Goal: Entertainment & Leisure: Consume media (video, audio)

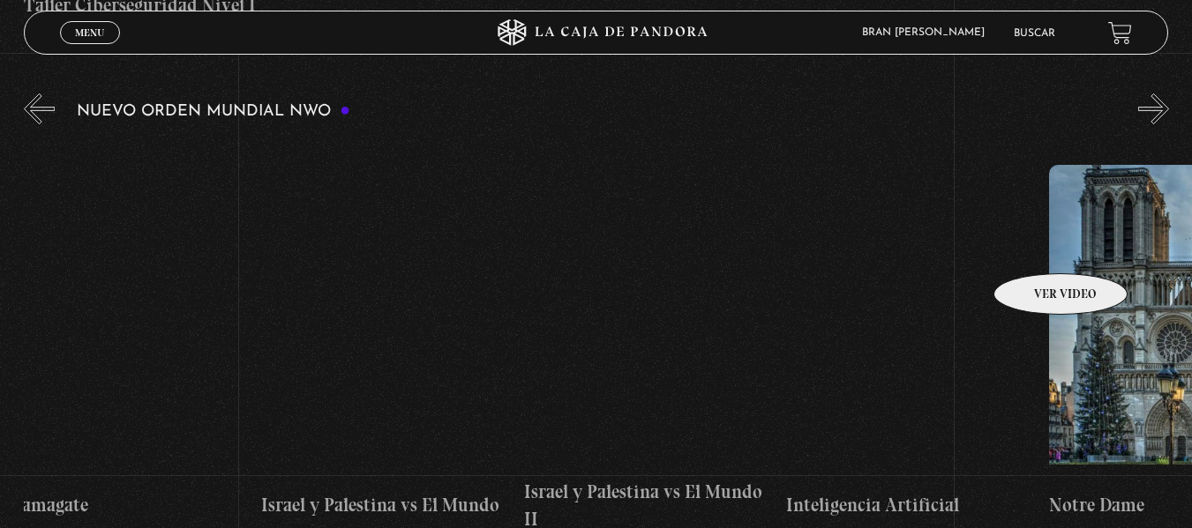
scroll to position [0, 19553]
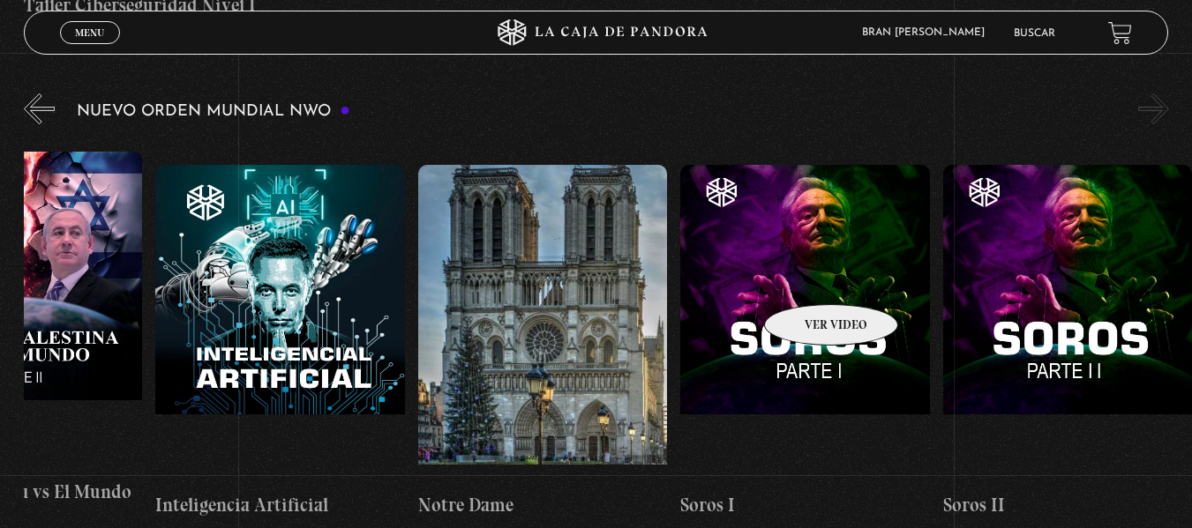
click at [808, 278] on figure at bounding box center [805, 324] width 250 height 318
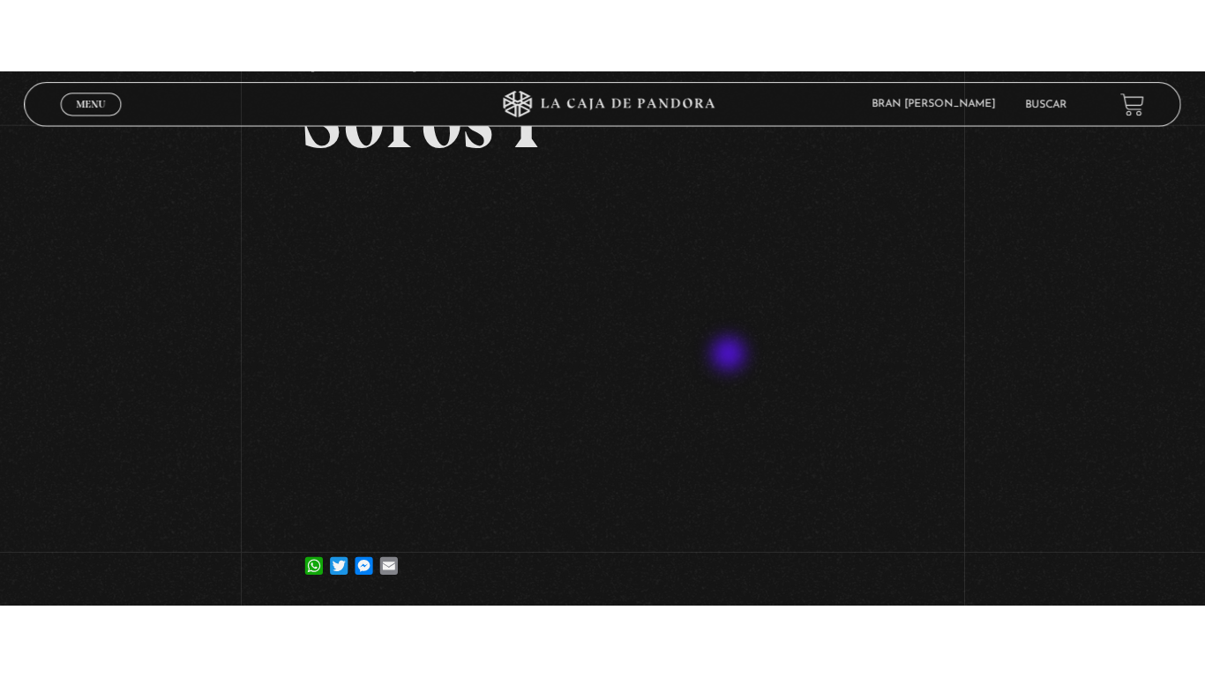
scroll to position [149, 0]
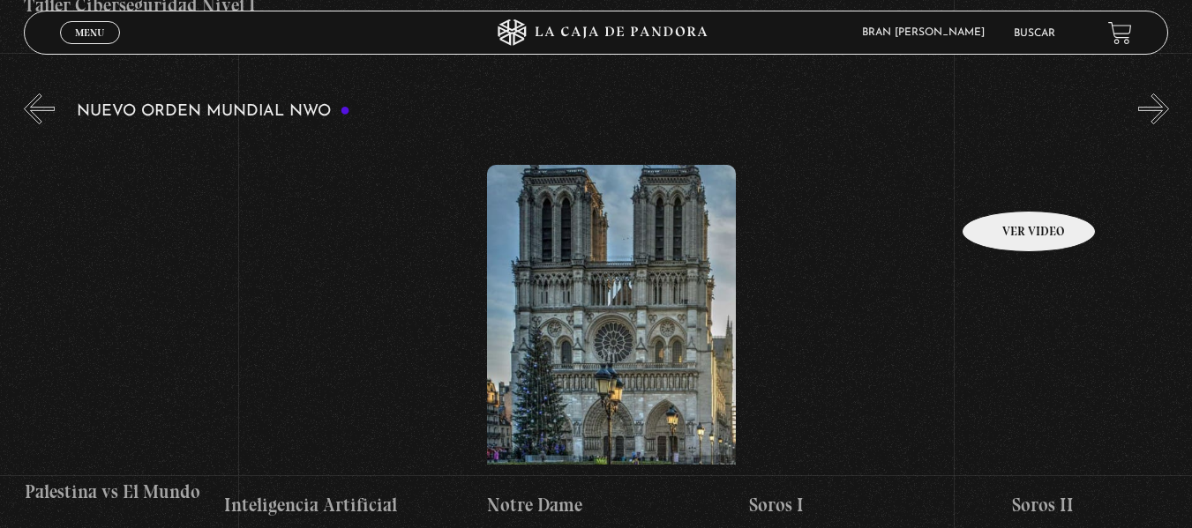
scroll to position [0, 19553]
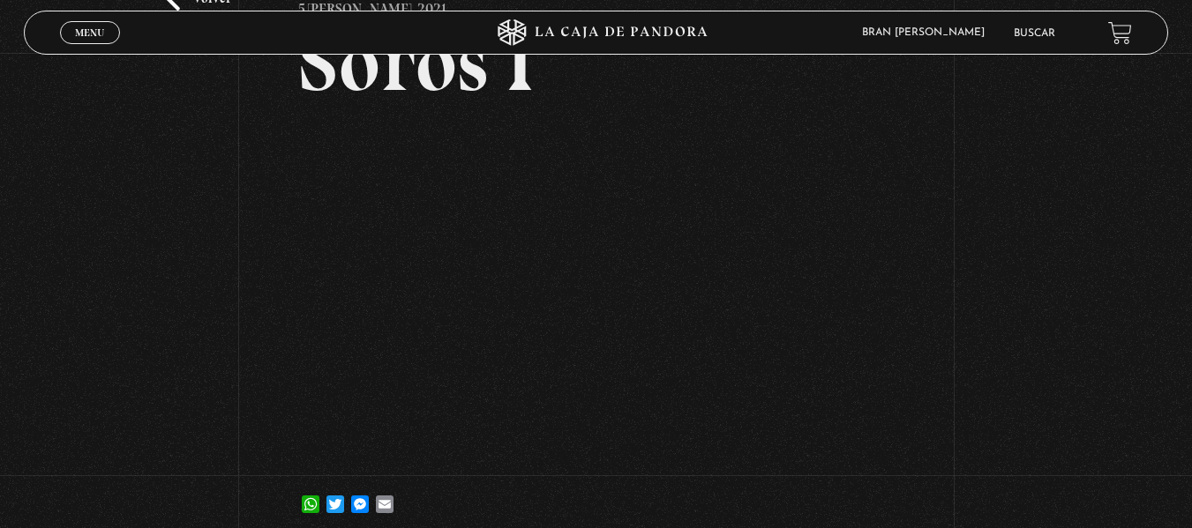
scroll to position [110, 0]
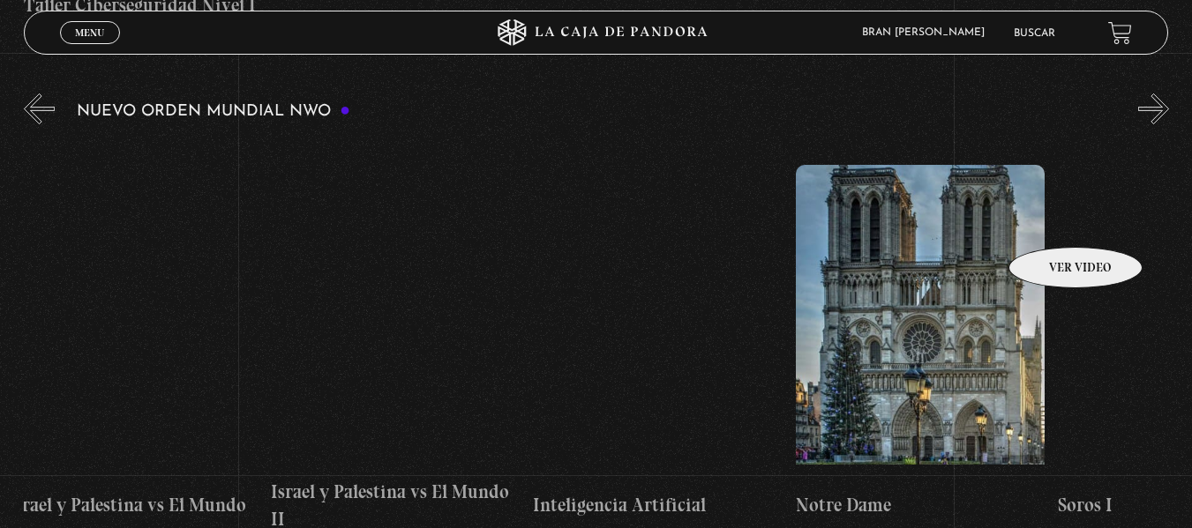
scroll to position [0, 19553]
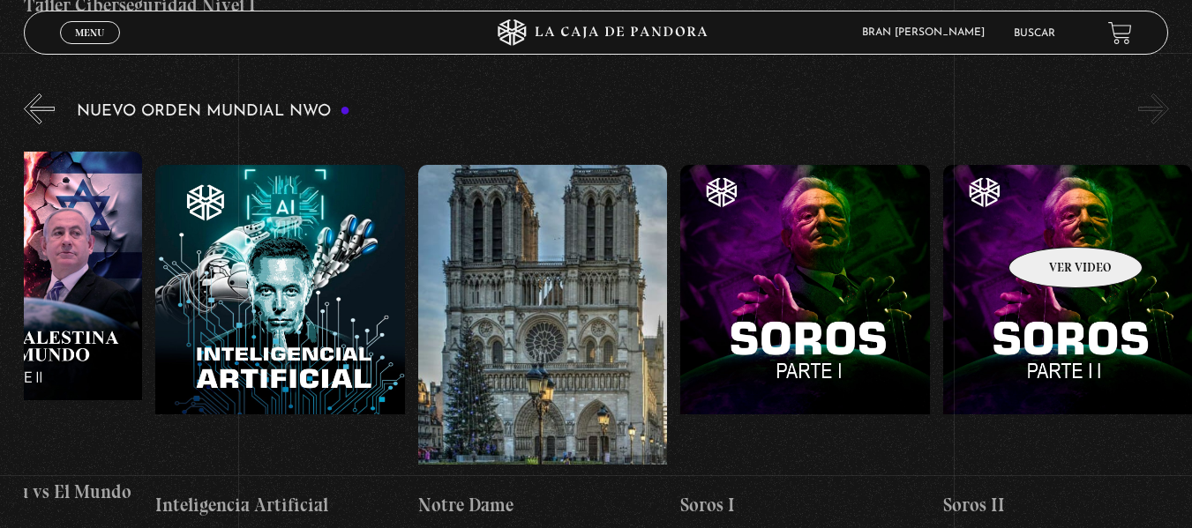
click at [1052, 221] on figure at bounding box center [1068, 324] width 250 height 318
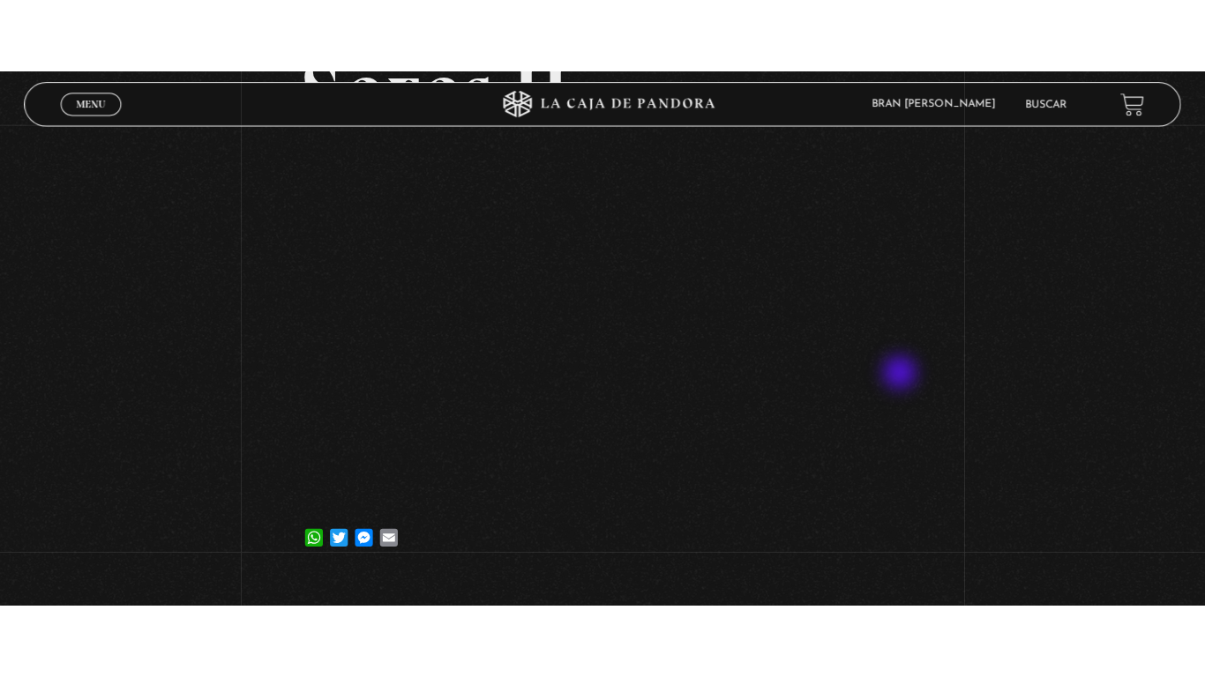
scroll to position [175, 0]
